Goal: Task Accomplishment & Management: Manage account settings

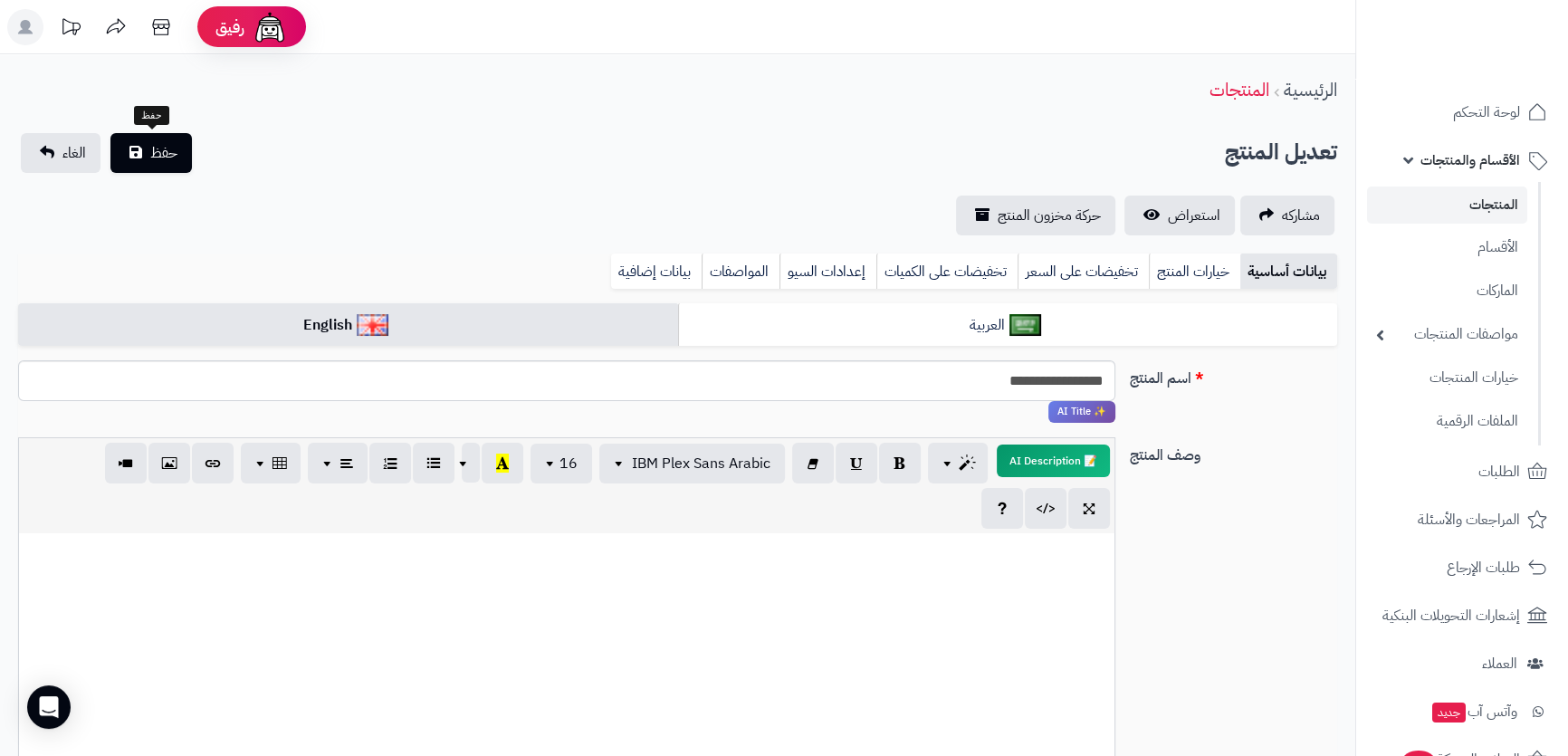
scroll to position [631, 0]
click at [166, 156] on span "حفظ" at bounding box center [163, 153] width 27 height 22
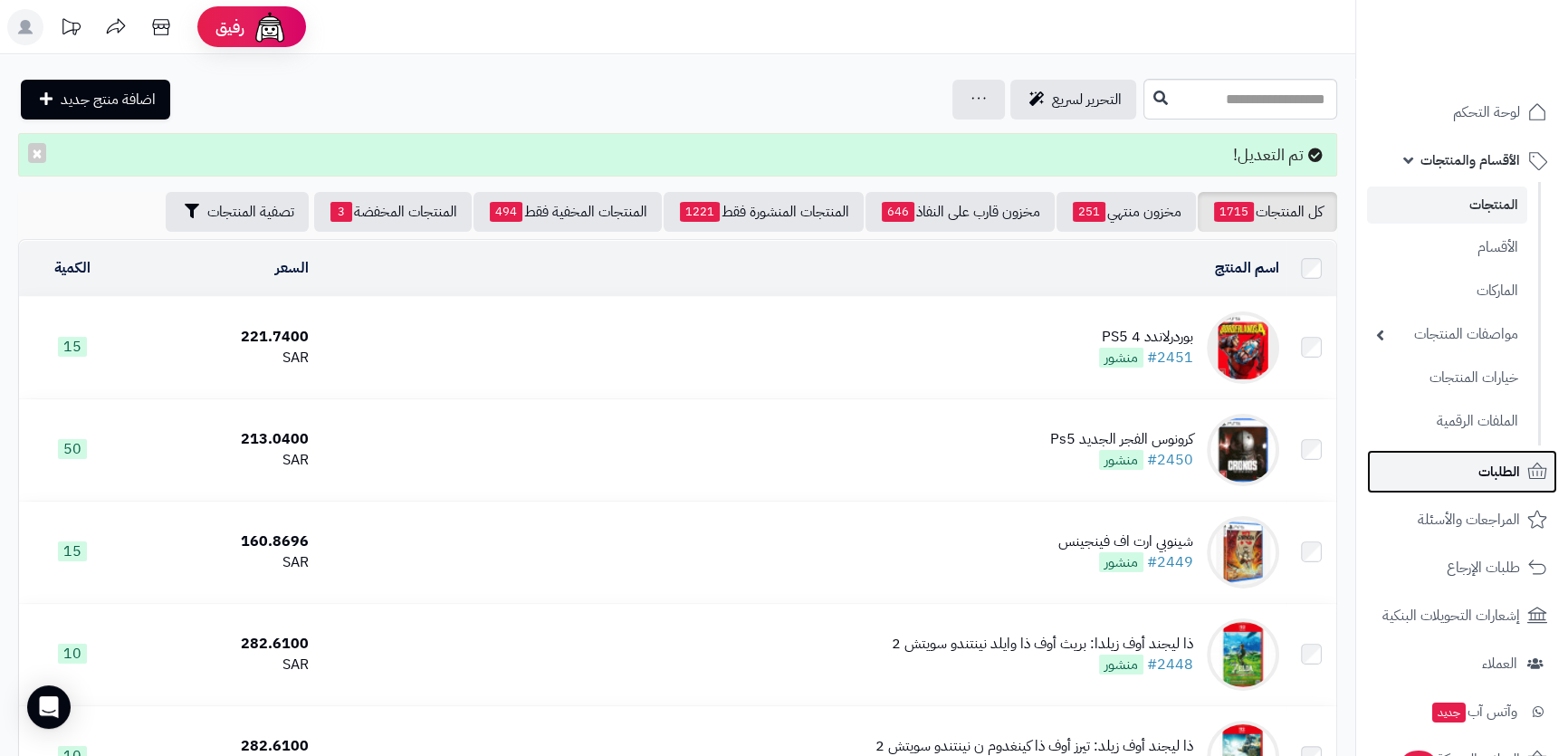
click at [1452, 486] on link "الطلبات" at bounding box center [1462, 472] width 190 height 44
